Goal: Task Accomplishment & Management: Manage account settings

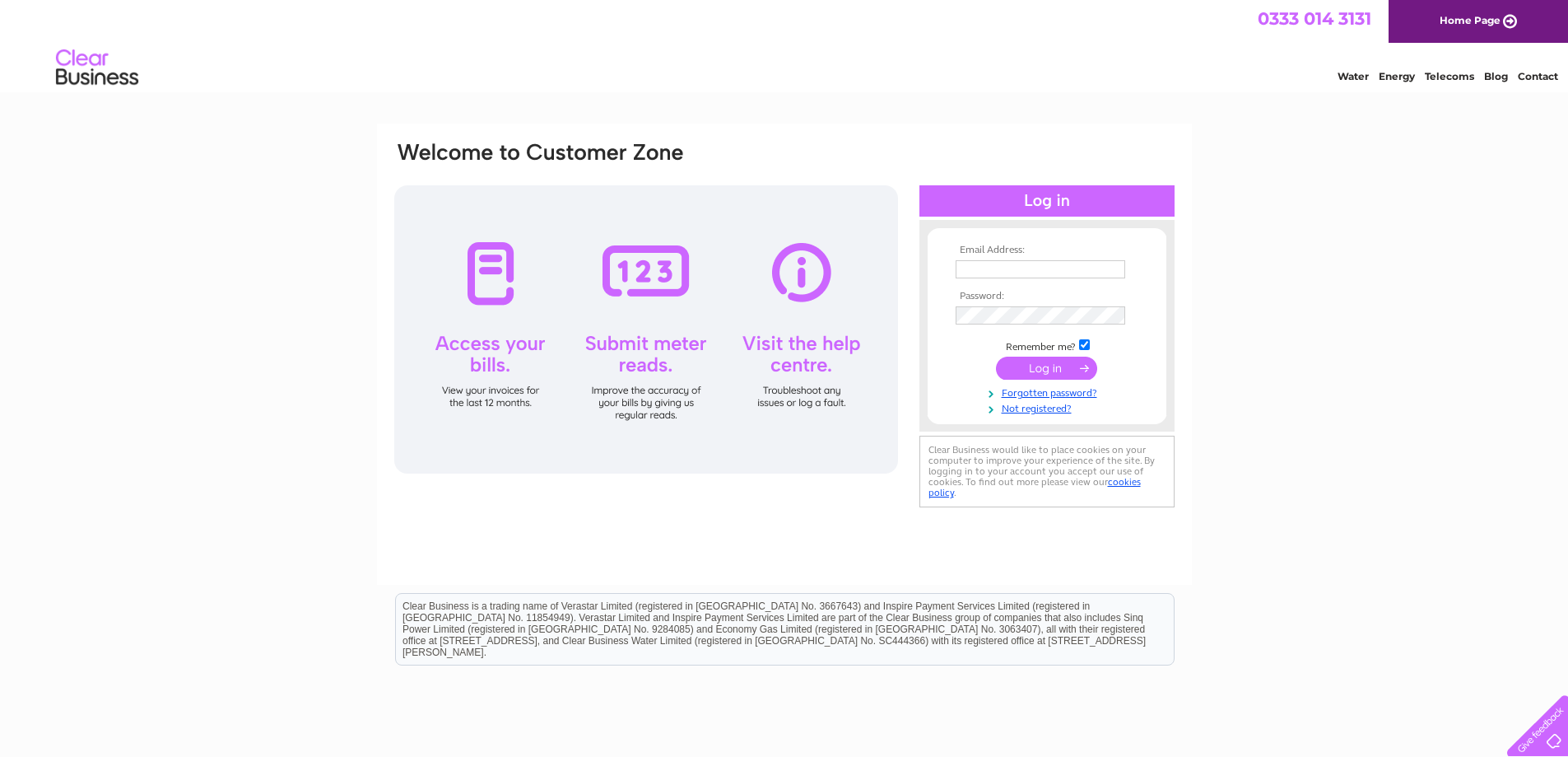
type input "[EMAIL_ADDRESS][DOMAIN_NAME]"
click at [1054, 378] on input "submit" at bounding box center [1046, 368] width 102 height 23
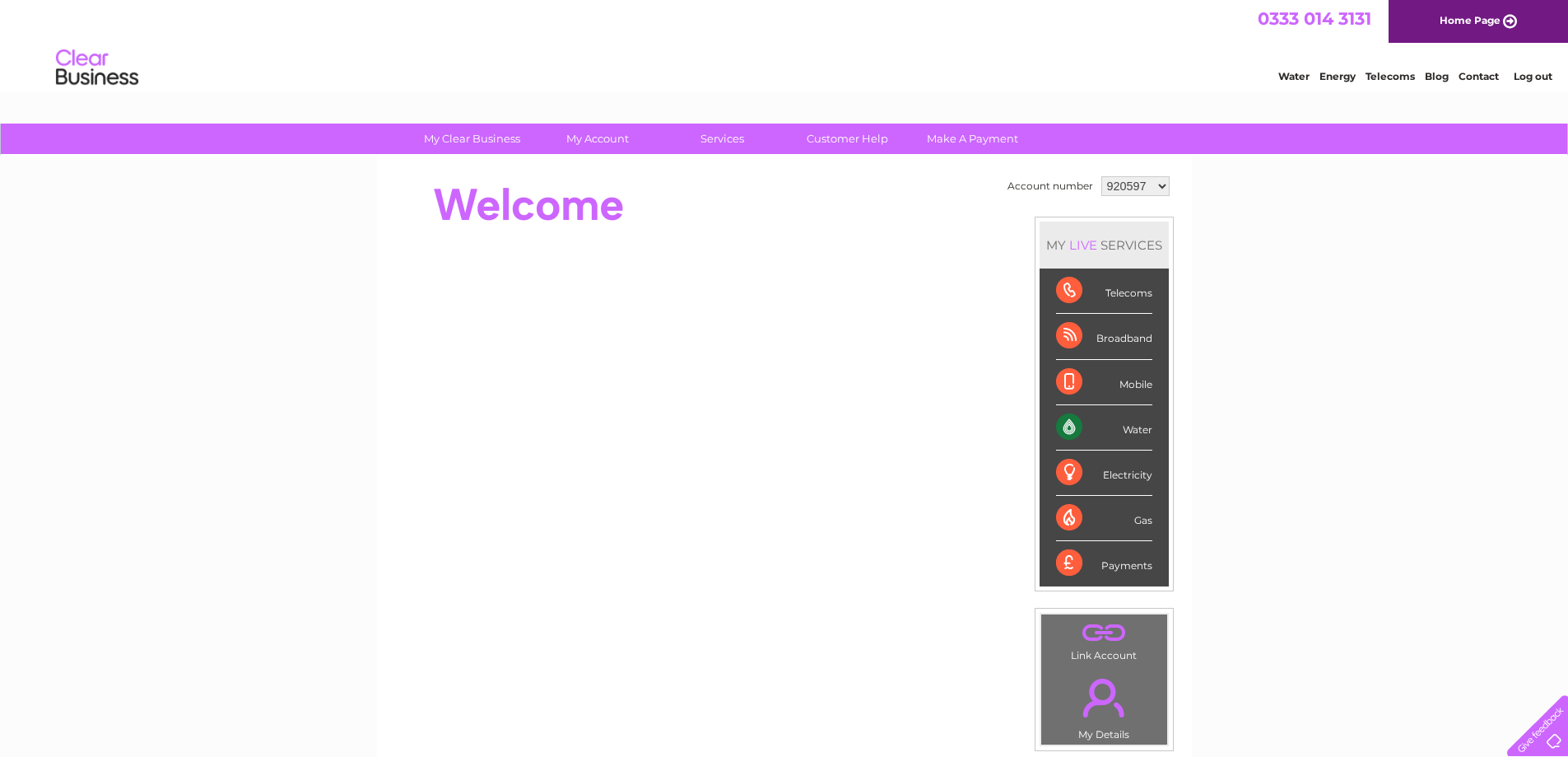
click at [1155, 185] on select "920597 974222 981180 1040186 1146798" at bounding box center [1135, 186] width 68 height 20
click at [611, 140] on link "My Account" at bounding box center [597, 139] width 136 height 31
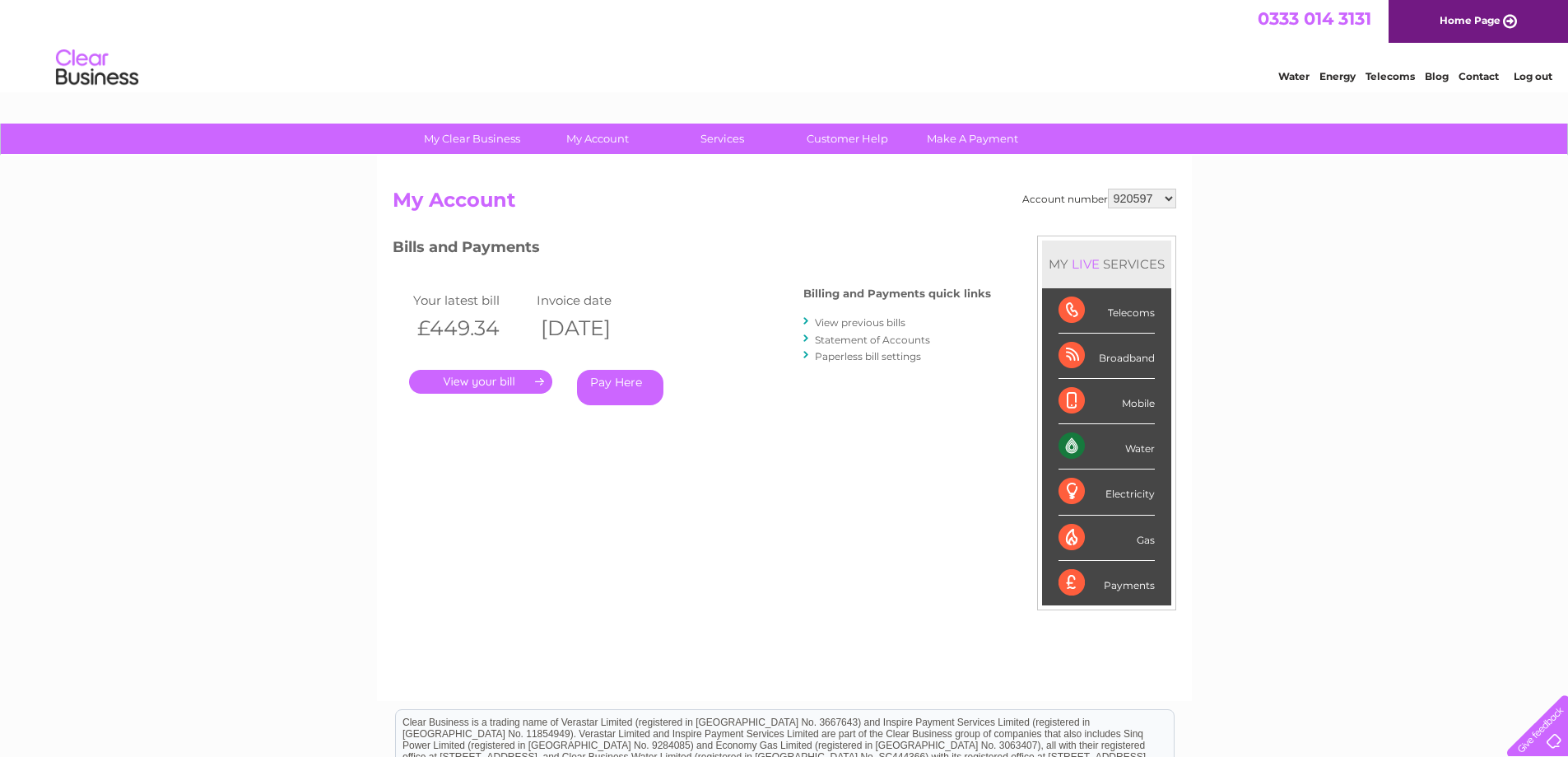
click at [1122, 195] on select "920597 974222 981180 1040186 1146798" at bounding box center [1141, 198] width 68 height 20
click at [1142, 201] on select "920597 974222 981180 1040186 1146798" at bounding box center [1141, 198] width 68 height 20
click at [491, 383] on link "." at bounding box center [481, 382] width 143 height 24
